Goal: Information Seeking & Learning: Check status

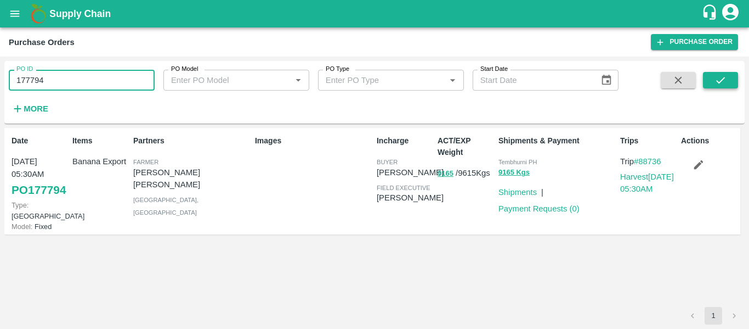
click at [730, 84] on button "submit" at bounding box center [720, 80] width 35 height 16
click at [654, 155] on p "Trip #88736" at bounding box center [648, 161] width 57 height 12
click at [655, 162] on link "#88736" at bounding box center [647, 161] width 27 height 9
click at [7, 14] on button "open drawer" at bounding box center [14, 13] width 25 height 25
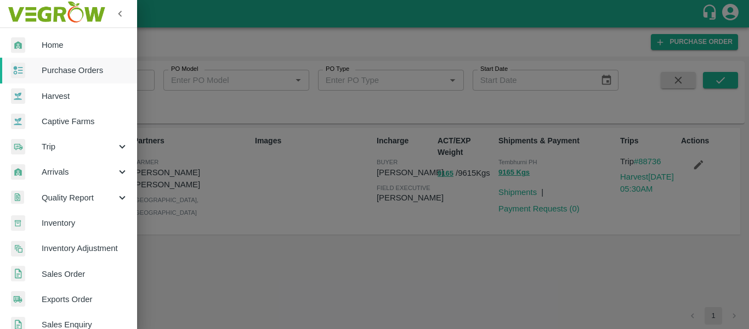
click at [83, 63] on link "Purchase Orders" at bounding box center [68, 70] width 137 height 25
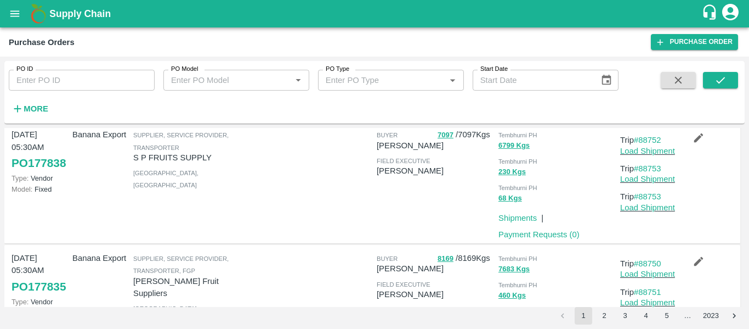
scroll to position [1042, 0]
click at [244, 219] on div "Supplier, Service Provider, Transporter S P FRUITS SUPPLY Solapur , Maharashtra" at bounding box center [190, 181] width 122 height 116
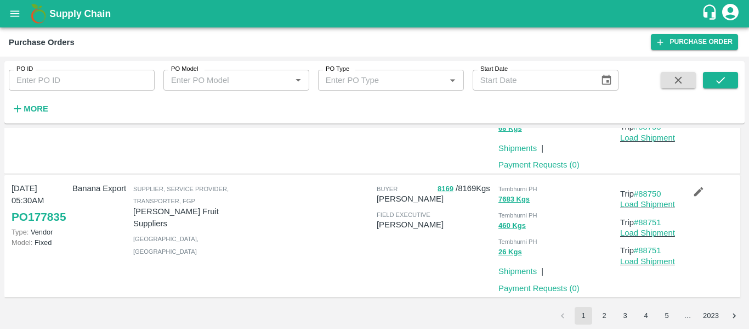
click at [599, 312] on button "2" at bounding box center [605, 316] width 18 height 18
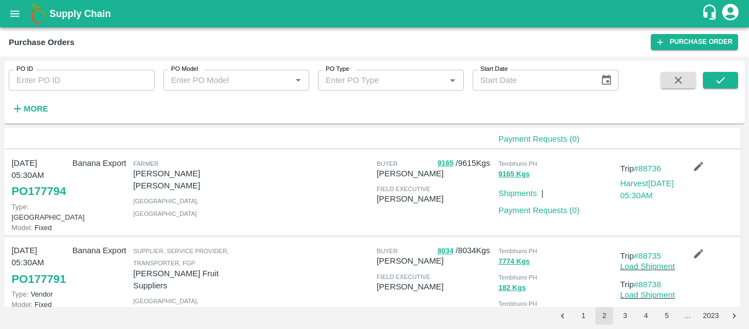
scroll to position [891, 0]
click at [652, 172] on link "#88736" at bounding box center [647, 167] width 27 height 9
click at [649, 160] on div "Trip #88736 Harvest 21 Sep, 05:30AM" at bounding box center [646, 192] width 61 height 81
click at [649, 165] on link "#88736" at bounding box center [647, 167] width 27 height 9
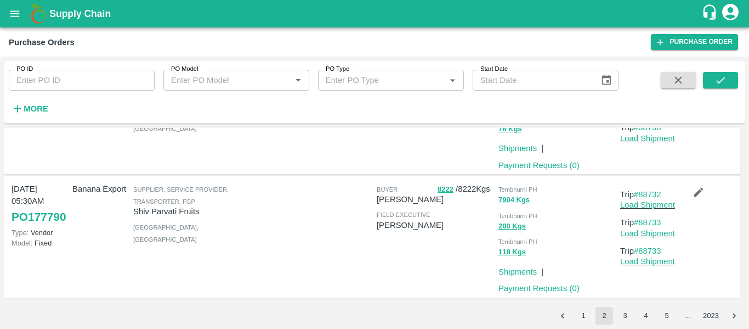
scroll to position [1086, 0]
click at [629, 319] on button "3" at bounding box center [626, 316] width 18 height 18
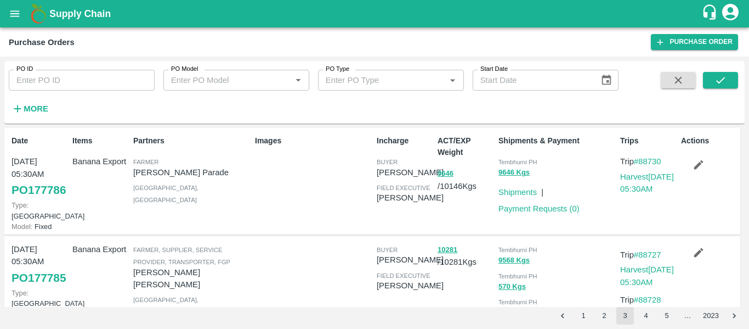
click at [662, 156] on p "Trip #88730" at bounding box center [648, 161] width 57 height 12
click at [650, 159] on link "#88730" at bounding box center [647, 161] width 27 height 9
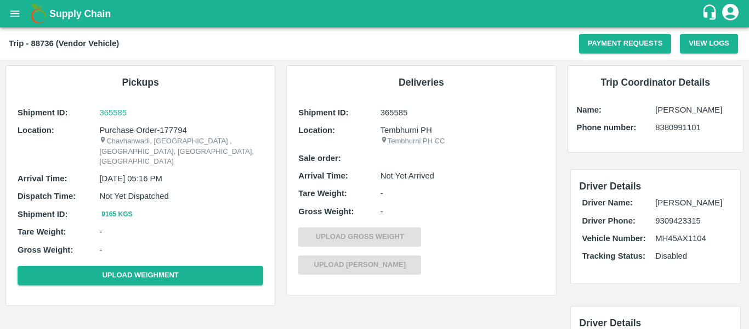
click at [439, 230] on div "Shipment ID: 365585 Location: Tembhurni PH Tembhurni PH CC Sale order: Arrival …" at bounding box center [421, 193] width 251 height 178
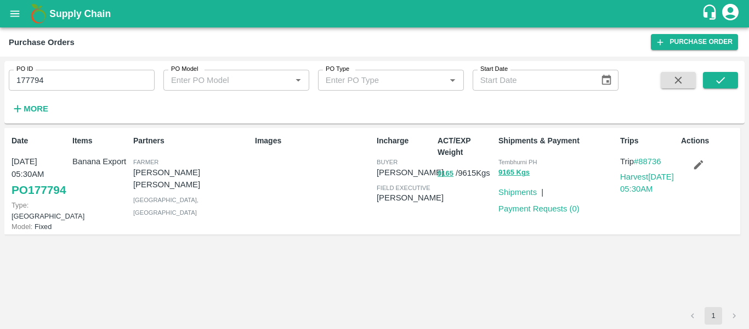
click at [1, 13] on div "Supply Chain" at bounding box center [374, 13] width 749 height 27
click at [10, 14] on icon "open drawer" at bounding box center [15, 14] width 12 height 12
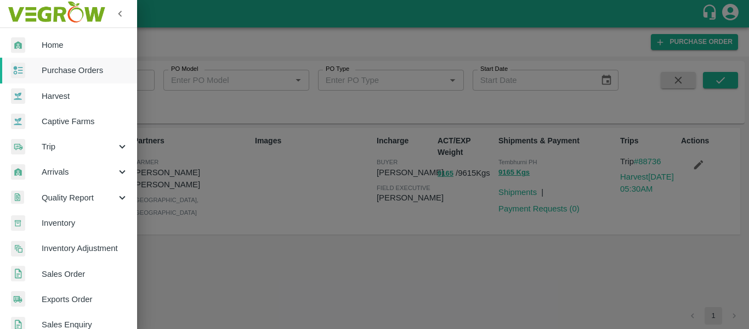
click at [68, 66] on span "Purchase Orders" at bounding box center [85, 70] width 87 height 12
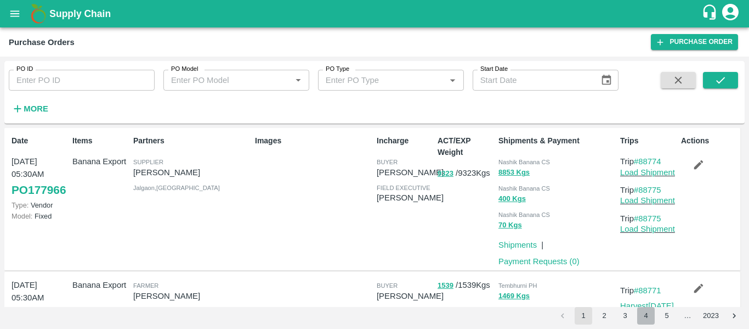
click at [652, 319] on button "4" at bounding box center [646, 316] width 18 height 18
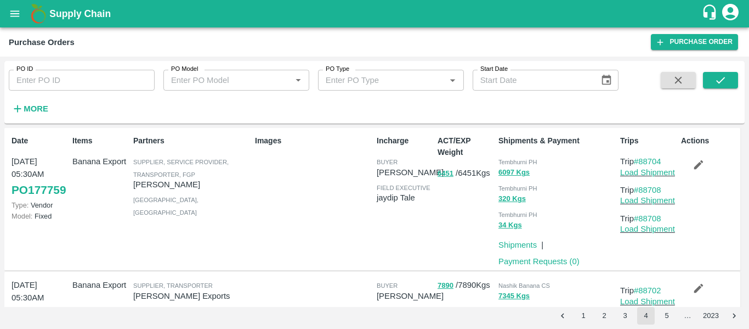
click at [626, 319] on button "3" at bounding box center [626, 316] width 18 height 18
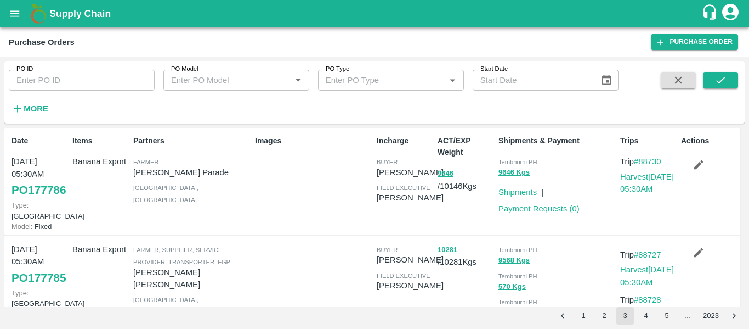
click at [50, 72] on input "PO ID" at bounding box center [82, 80] width 146 height 21
paste input "177794"
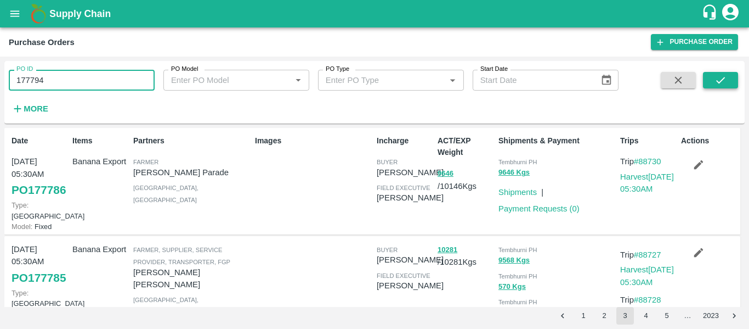
type input "177794"
click at [715, 84] on icon "submit" at bounding box center [721, 80] width 12 height 12
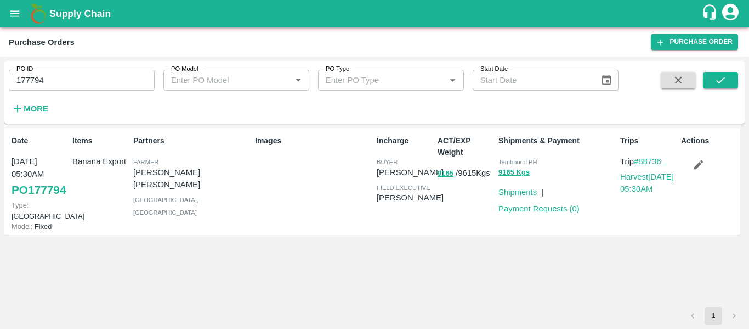
click at [639, 162] on link "#88736" at bounding box center [647, 161] width 27 height 9
click at [31, 72] on label "PO ID" at bounding box center [24, 69] width 16 height 9
click at [31, 72] on input "177794" at bounding box center [82, 80] width 146 height 21
click at [31, 72] on label "PO ID" at bounding box center [24, 69] width 16 height 9
click at [31, 72] on input "177794" at bounding box center [82, 80] width 146 height 21
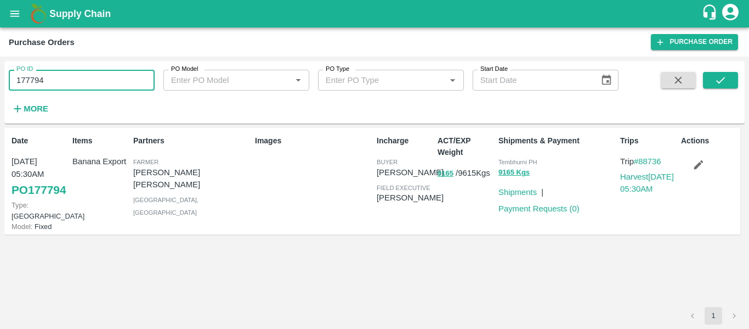
click at [31, 77] on input "177794" at bounding box center [82, 80] width 146 height 21
click at [722, 82] on icon "submit" at bounding box center [721, 80] width 12 height 12
